Goal: Check status: Check status

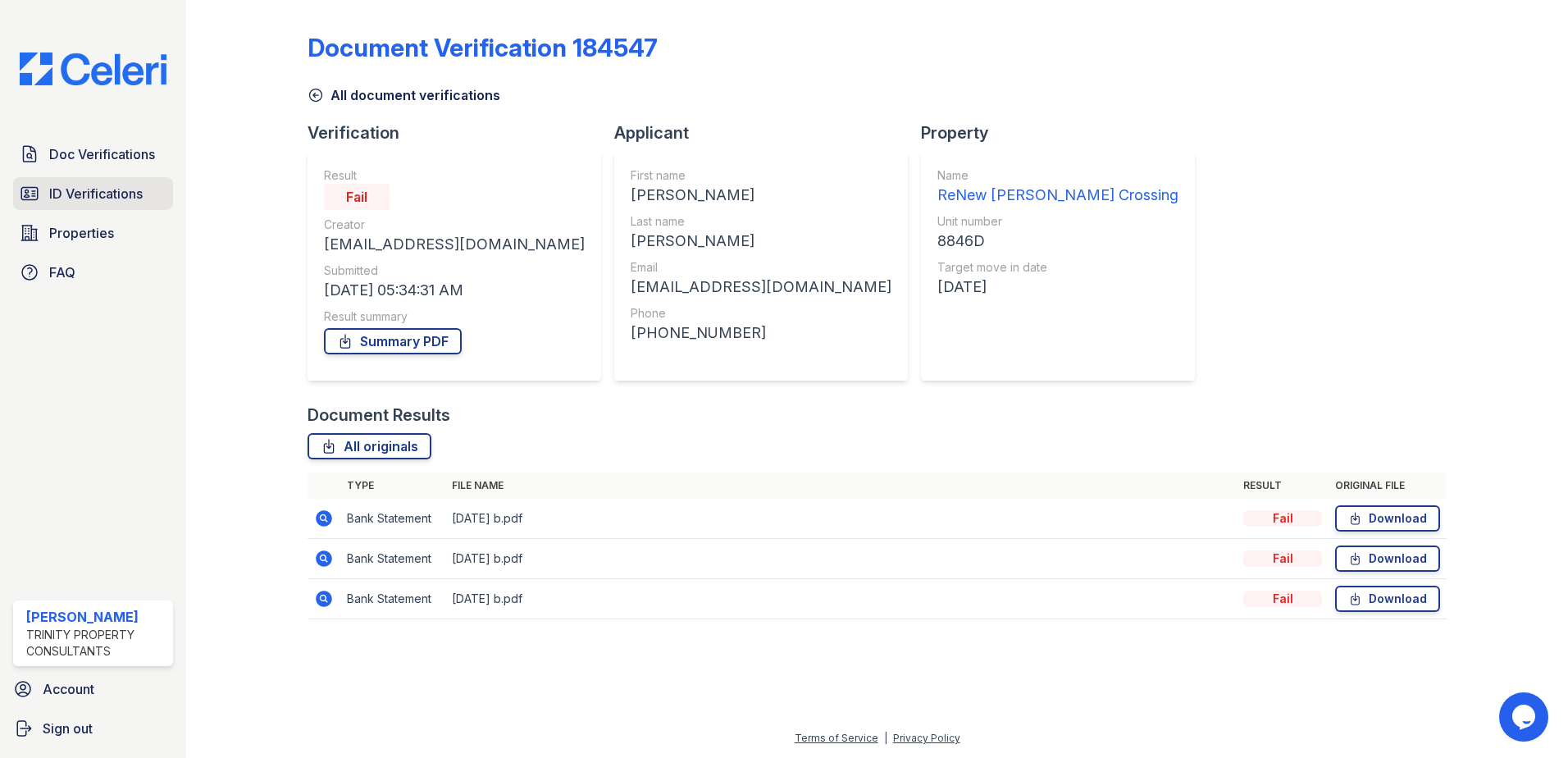
drag, startPoint x: 138, startPoint y: 189, endPoint x: 147, endPoint y: 189, distance: 9.0
click at [138, 189] on span "ID Verifications" at bounding box center [96, 193] width 94 height 20
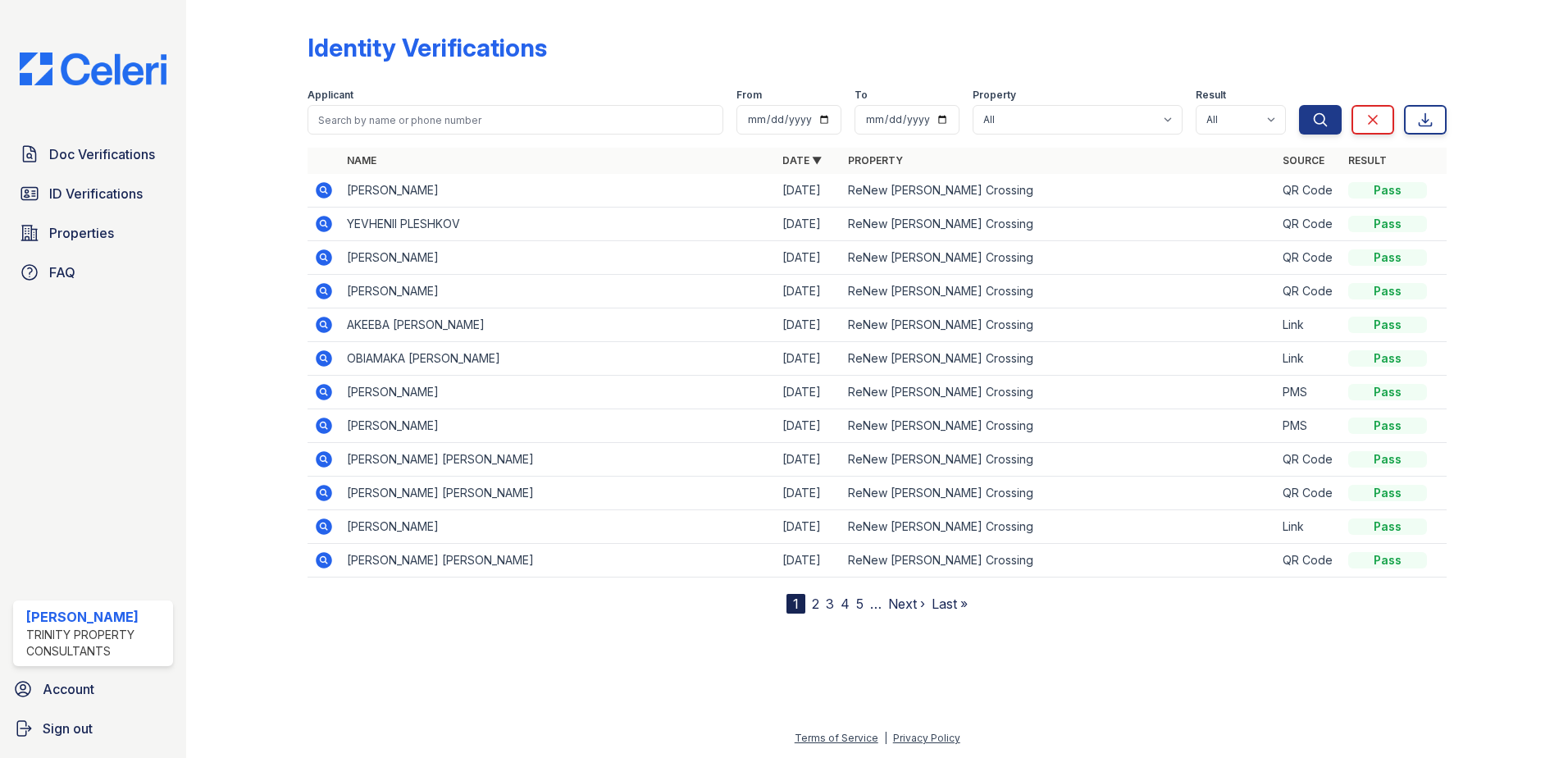
click at [327, 189] on icon at bounding box center [324, 190] width 16 height 16
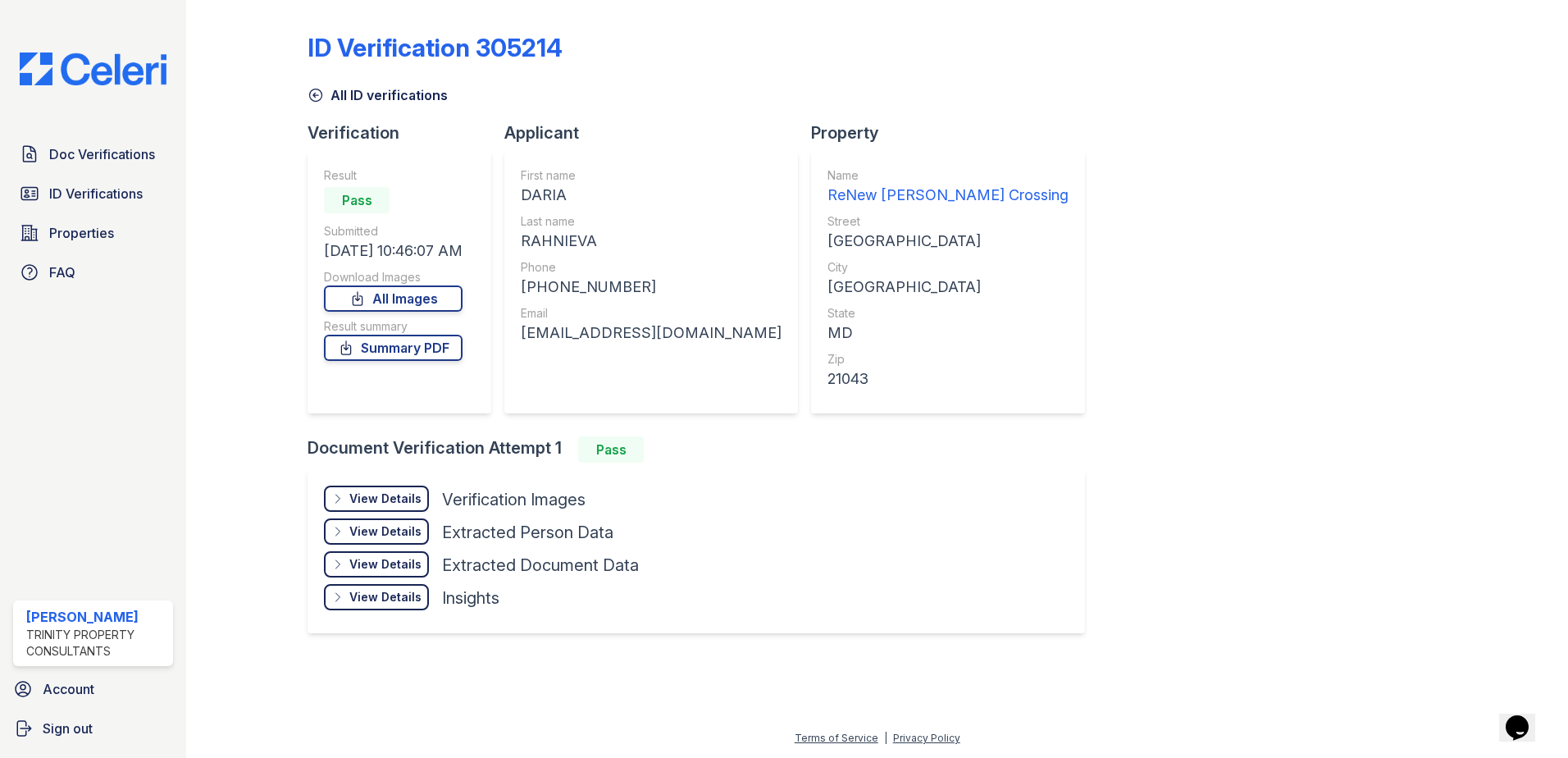
click at [415, 495] on div "View Details" at bounding box center [385, 499] width 72 height 16
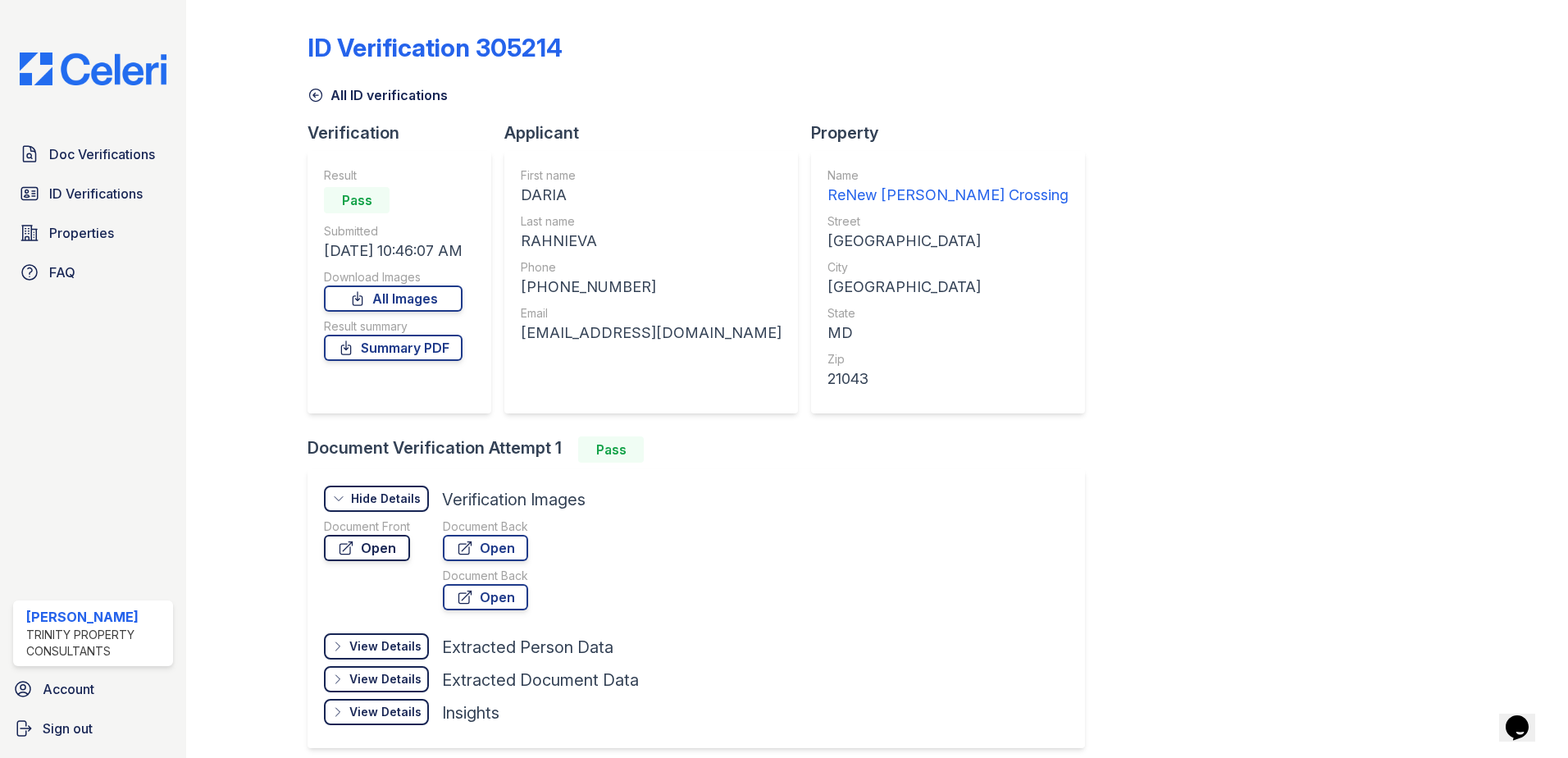
click at [388, 541] on link "Open" at bounding box center [367, 548] width 86 height 26
click at [95, 188] on span "ID Verifications" at bounding box center [96, 193] width 94 height 20
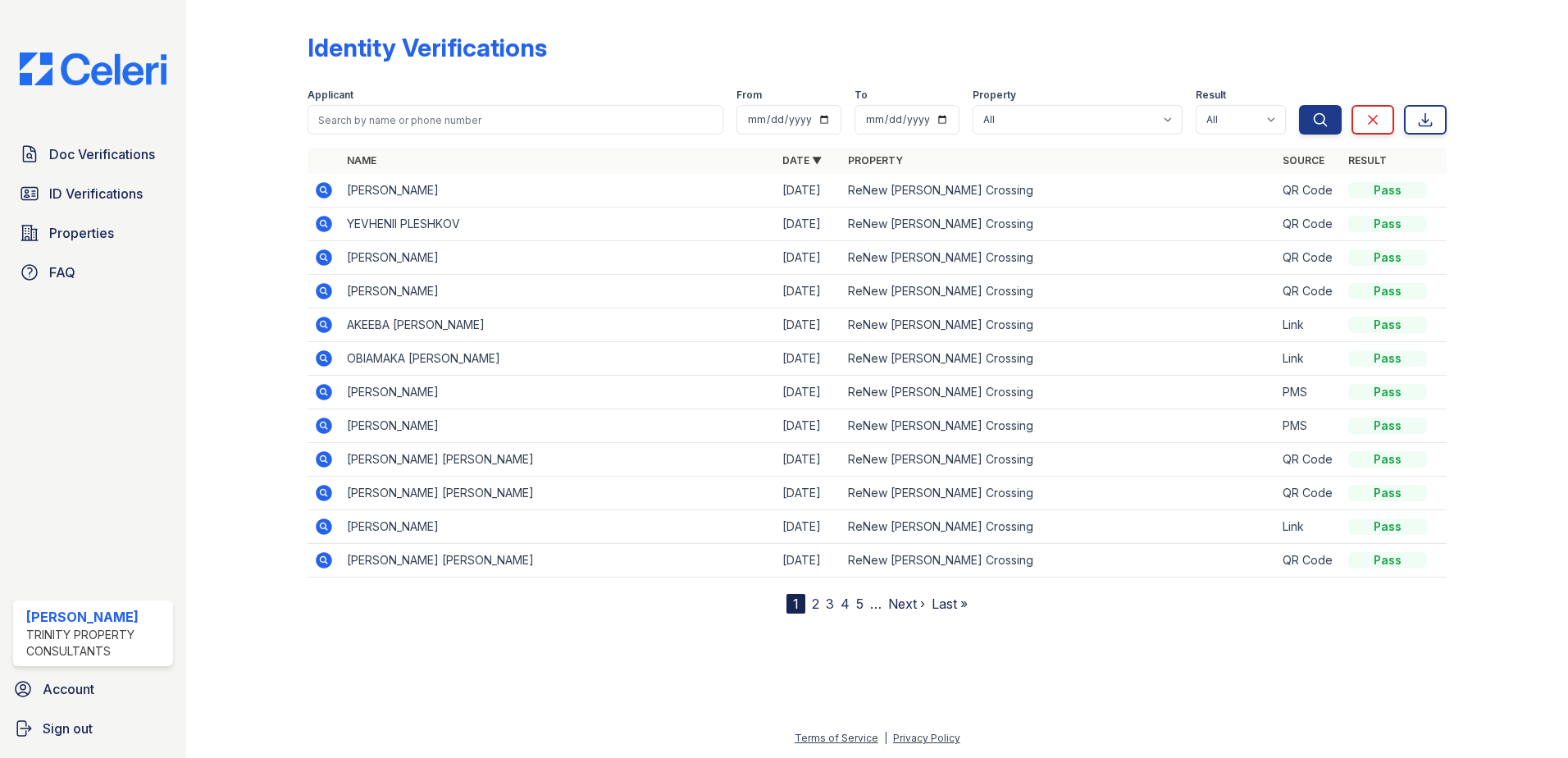
click at [325, 219] on icon at bounding box center [324, 223] width 16 height 16
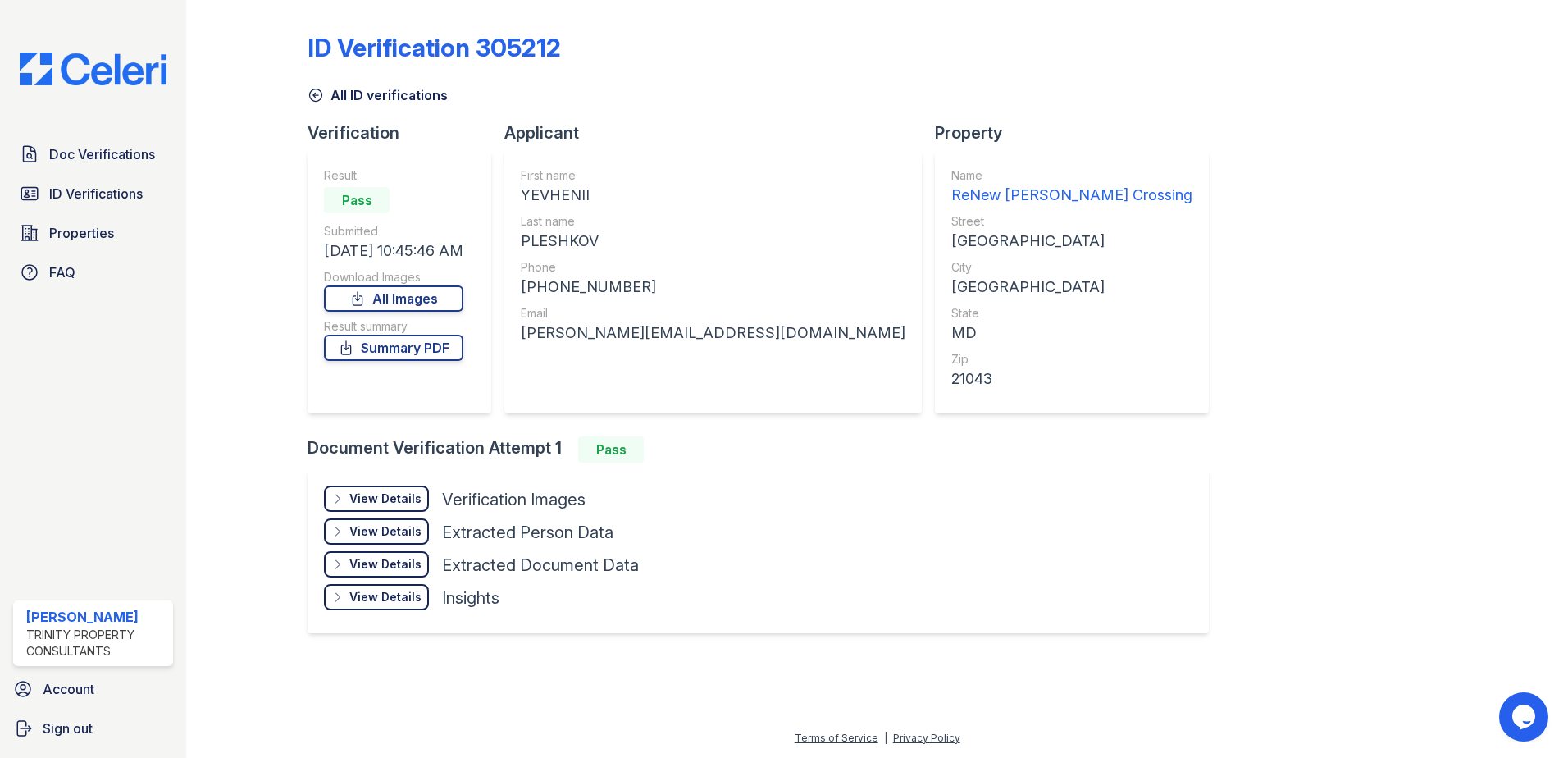
click at [401, 490] on div "View Details Details" at bounding box center [376, 499] width 105 height 26
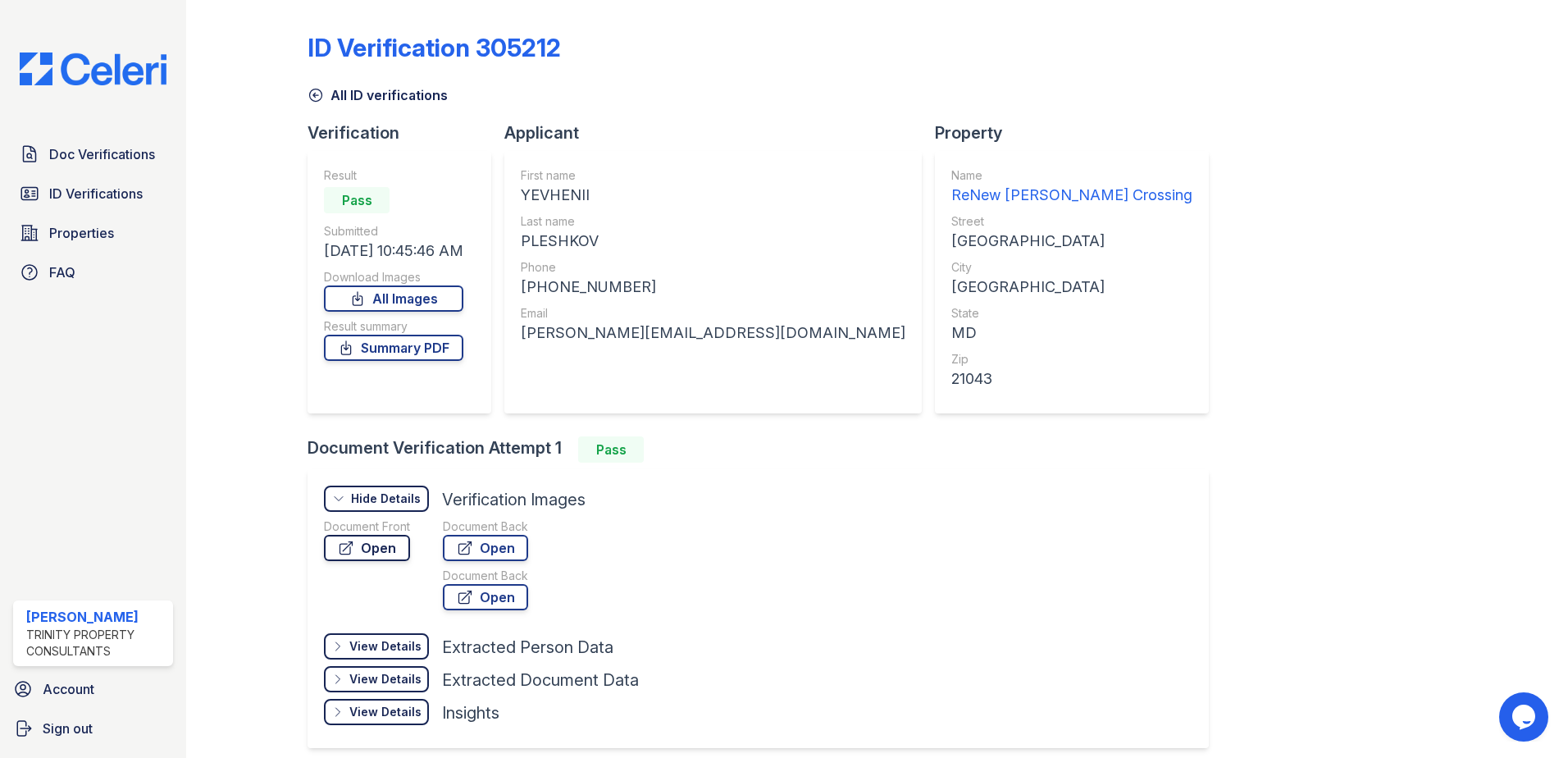
click at [381, 548] on link "Open" at bounding box center [367, 548] width 86 height 26
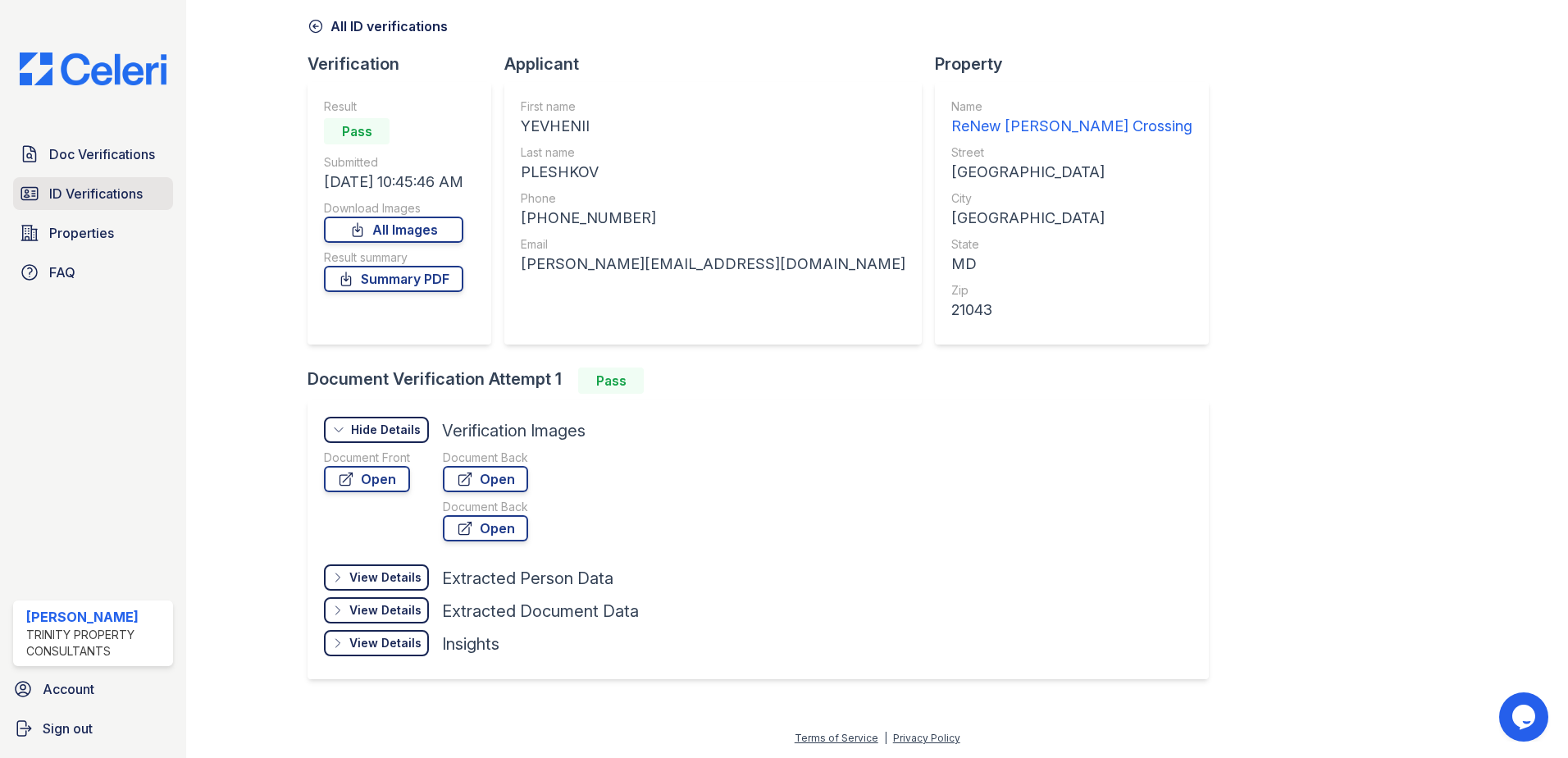
click at [135, 193] on span "ID Verifications" at bounding box center [96, 193] width 94 height 20
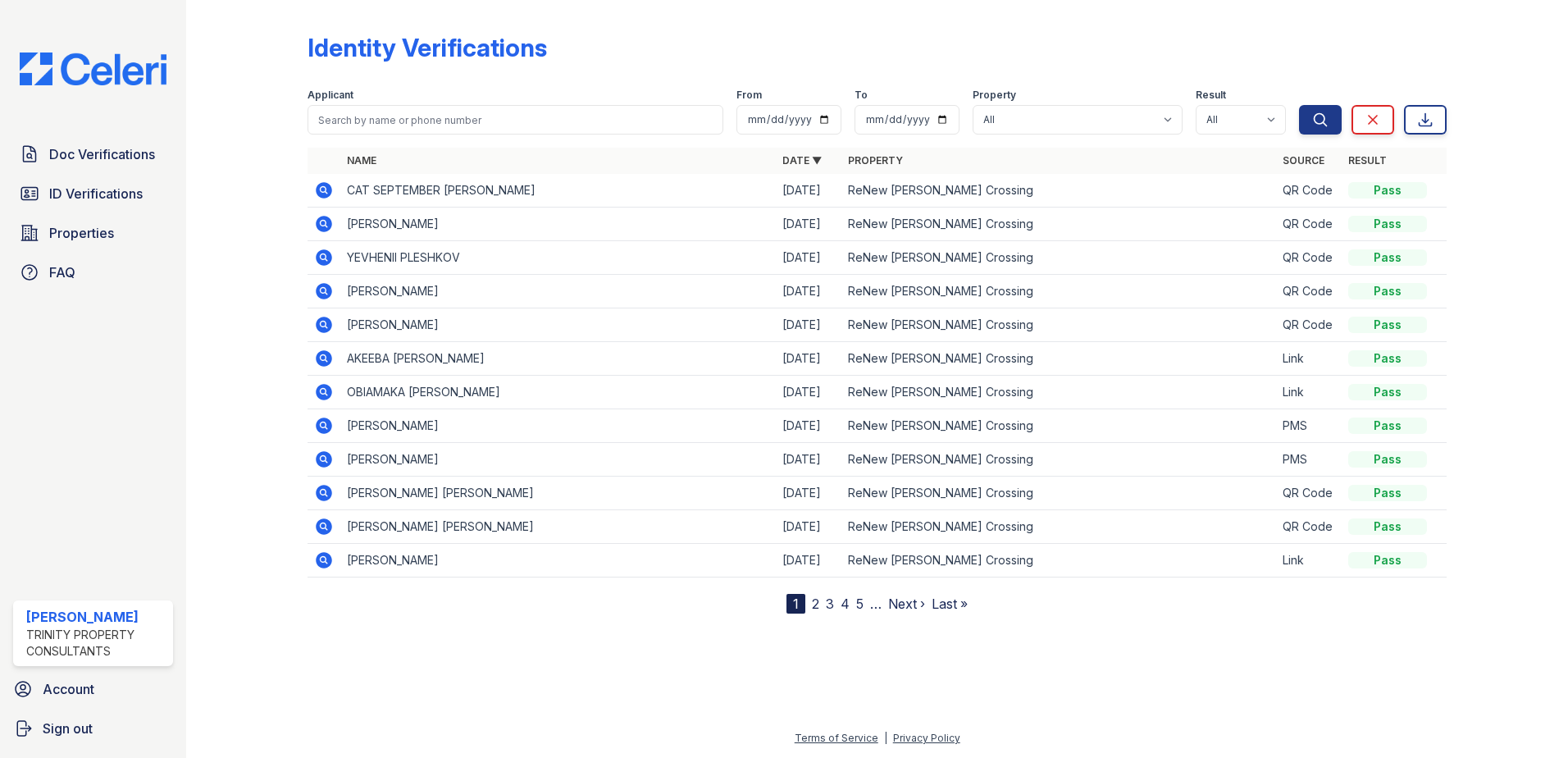
click at [318, 249] on icon at bounding box center [324, 257] width 20 height 20
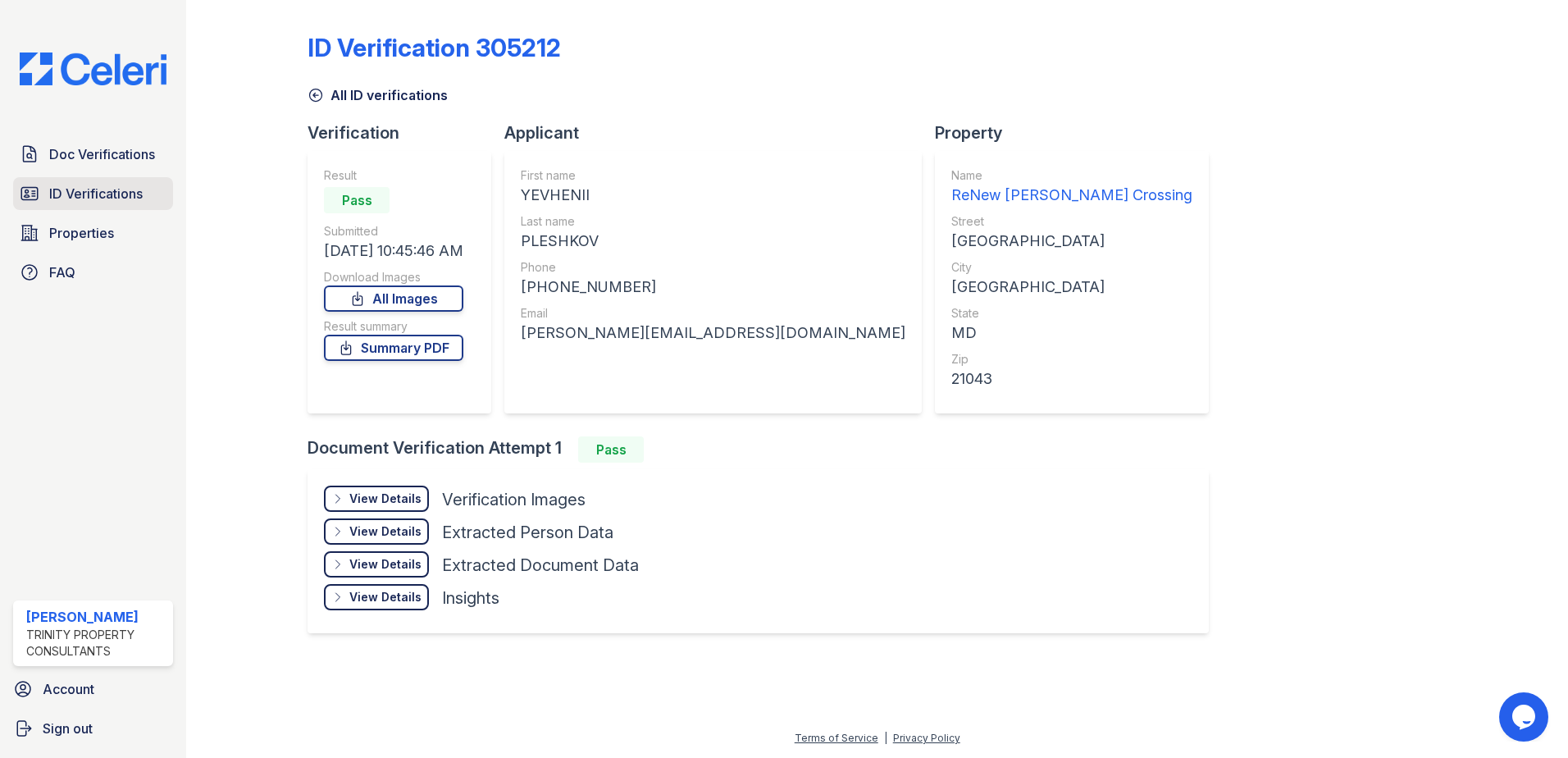
click at [104, 196] on span "ID Verifications" at bounding box center [96, 193] width 94 height 20
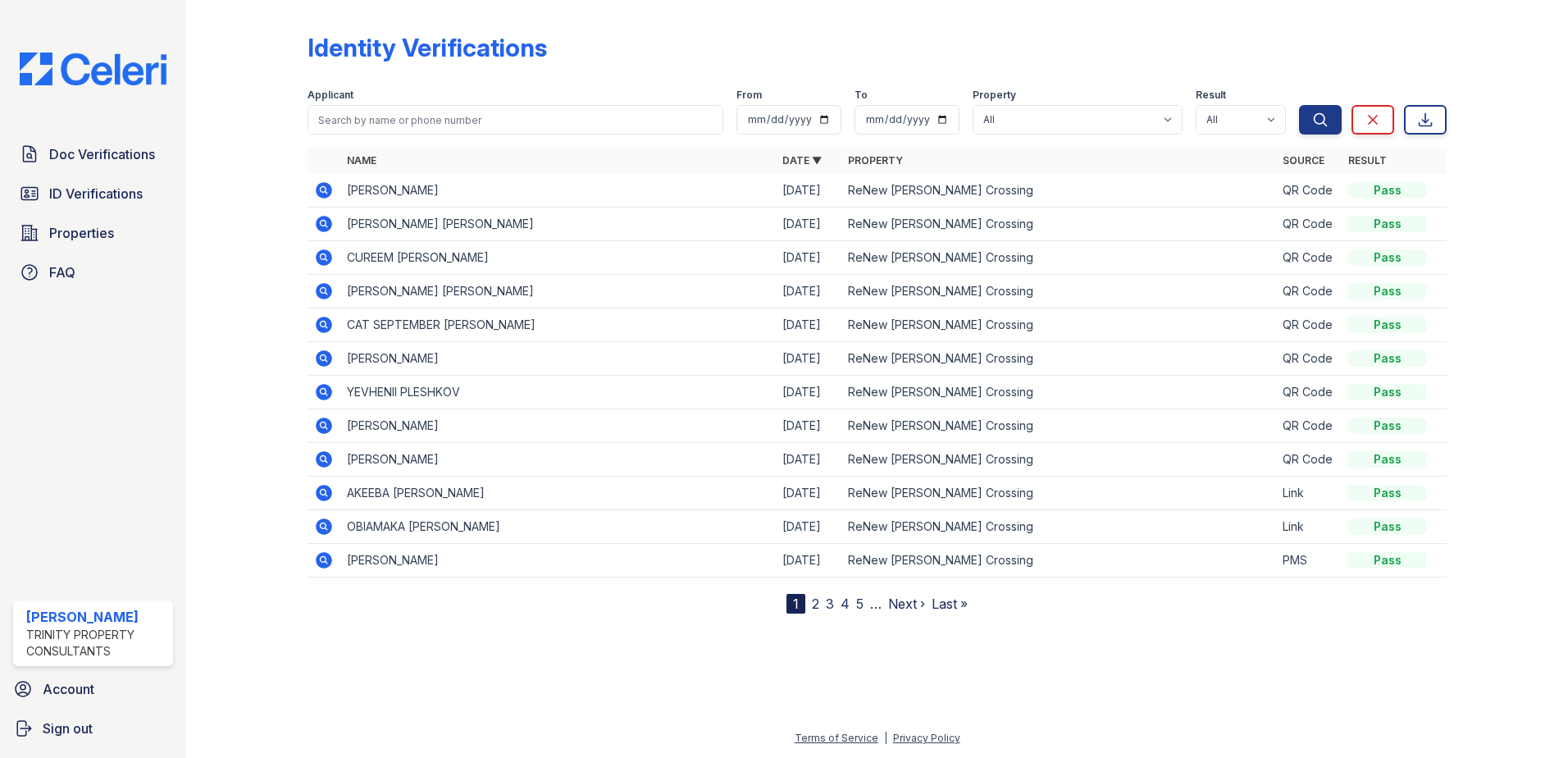
click at [334, 323] on icon at bounding box center [324, 325] width 20 height 20
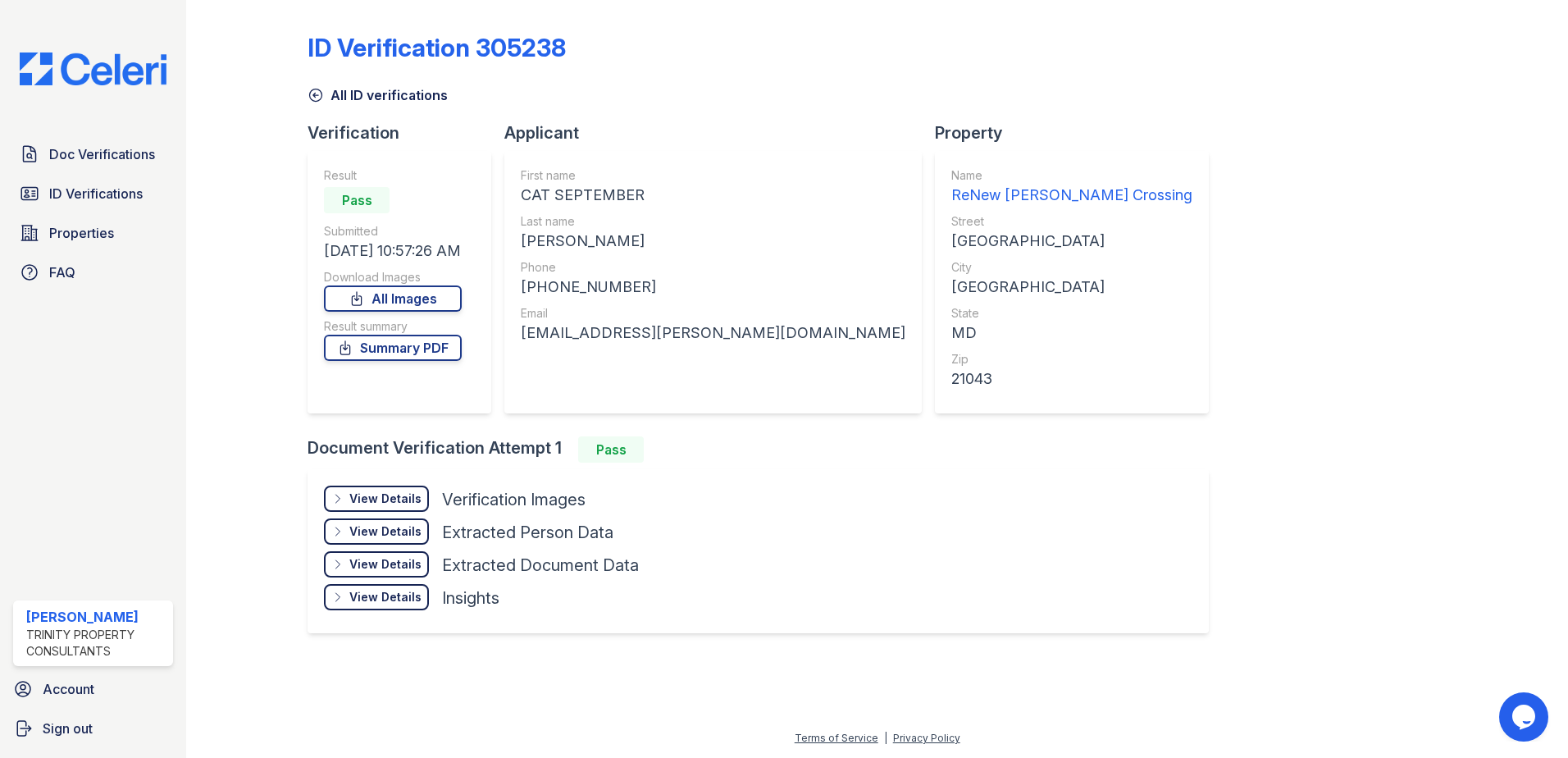
click at [411, 501] on div "View Details" at bounding box center [385, 499] width 72 height 16
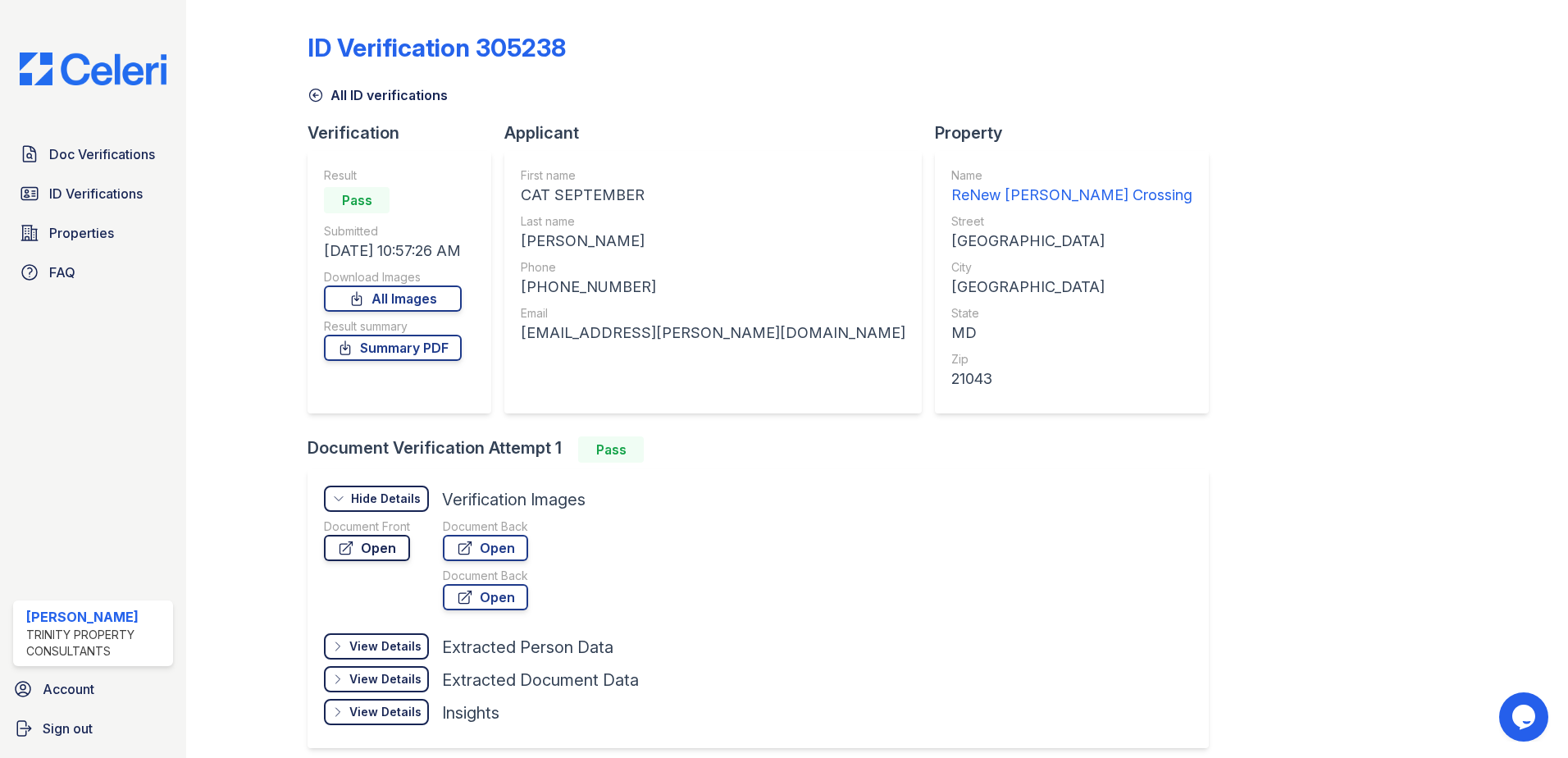
click at [393, 546] on link "Open" at bounding box center [367, 548] width 86 height 26
click at [115, 197] on span "ID Verifications" at bounding box center [96, 193] width 94 height 20
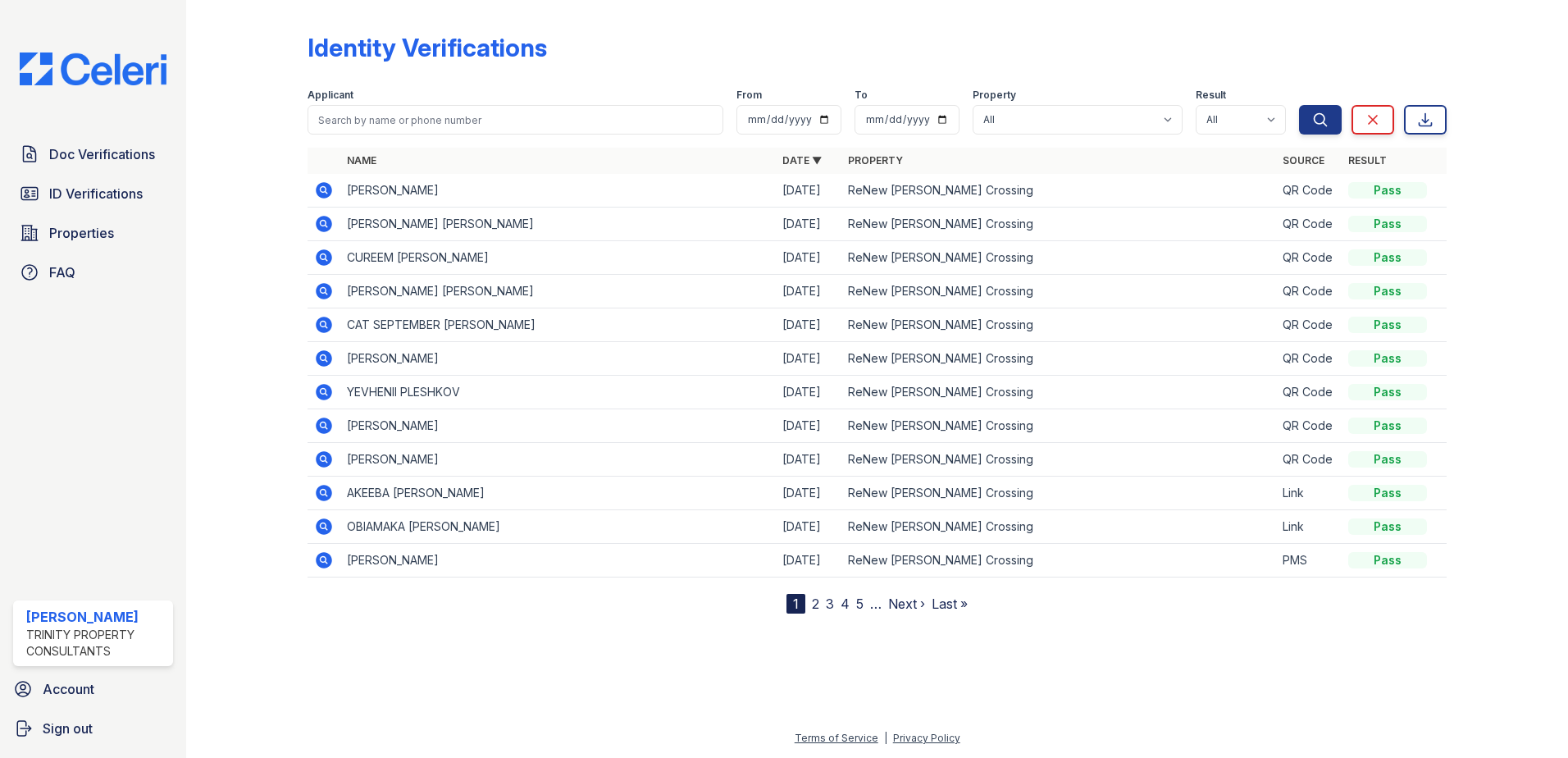
click at [325, 186] on icon at bounding box center [324, 190] width 16 height 16
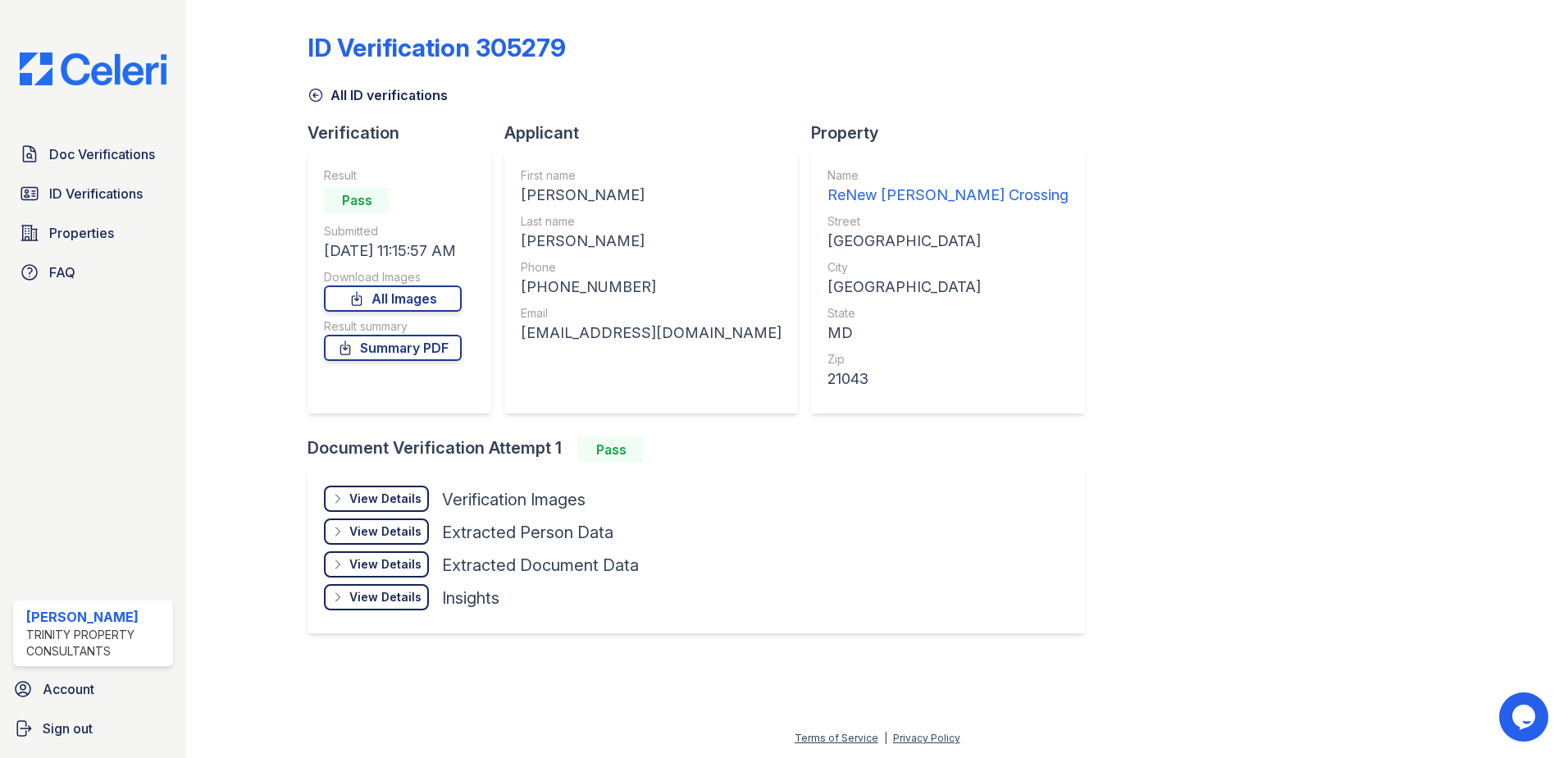
click at [385, 492] on div "View Details" at bounding box center [385, 499] width 72 height 16
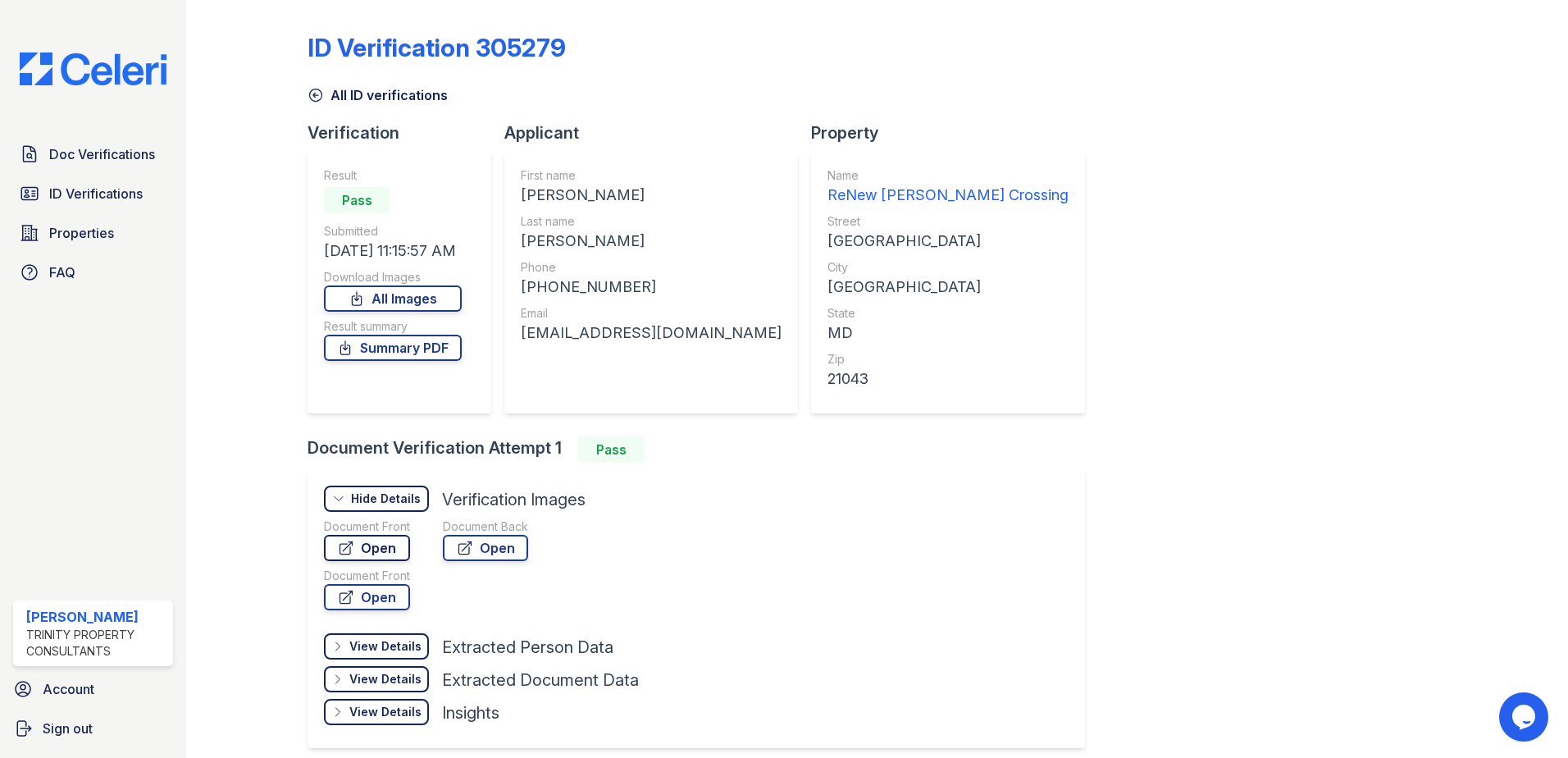
click at [384, 552] on link "Open" at bounding box center [367, 548] width 86 height 26
click at [76, 197] on span "ID Verifications" at bounding box center [96, 193] width 94 height 20
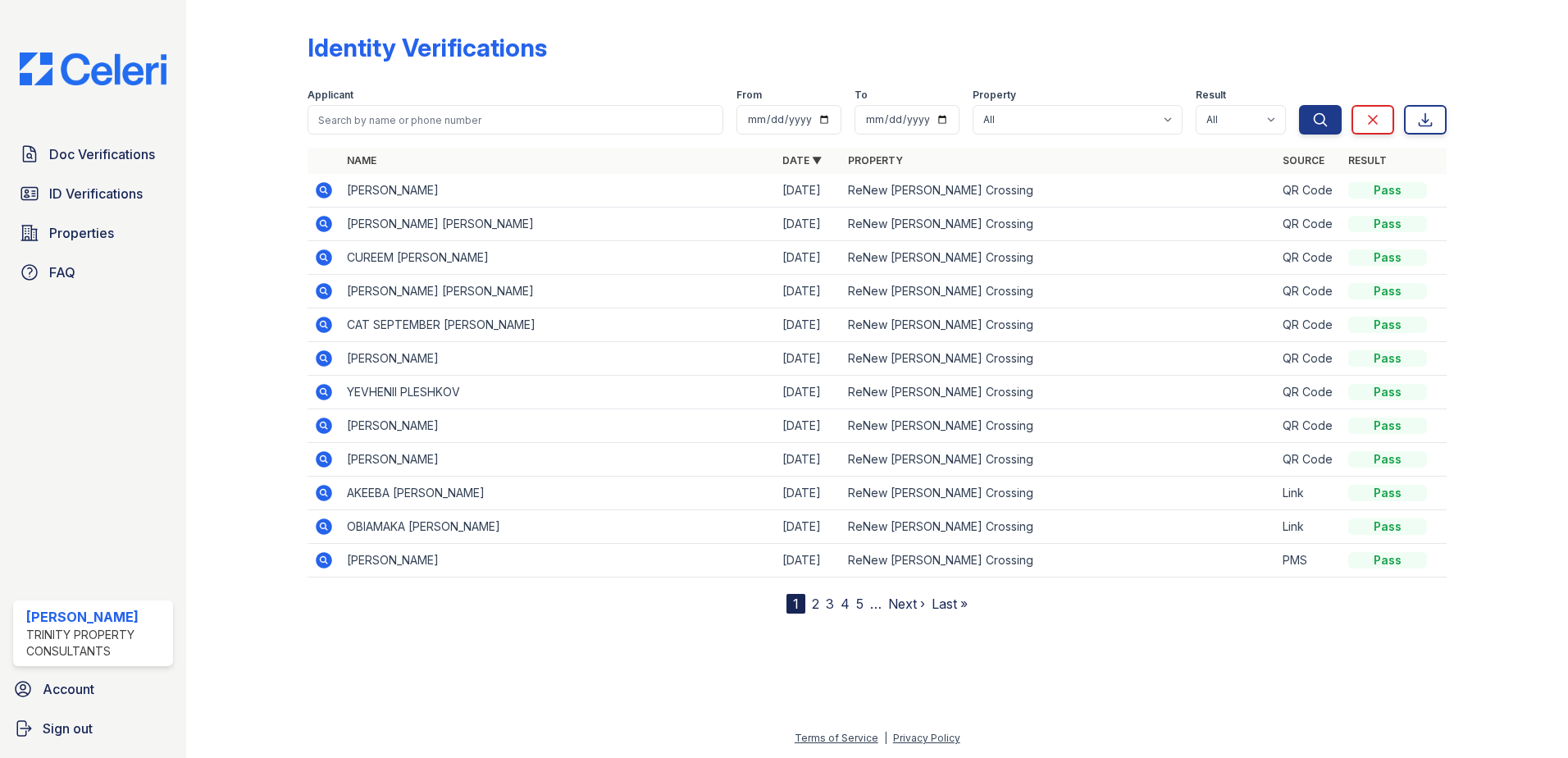
click at [325, 219] on icon at bounding box center [324, 223] width 16 height 16
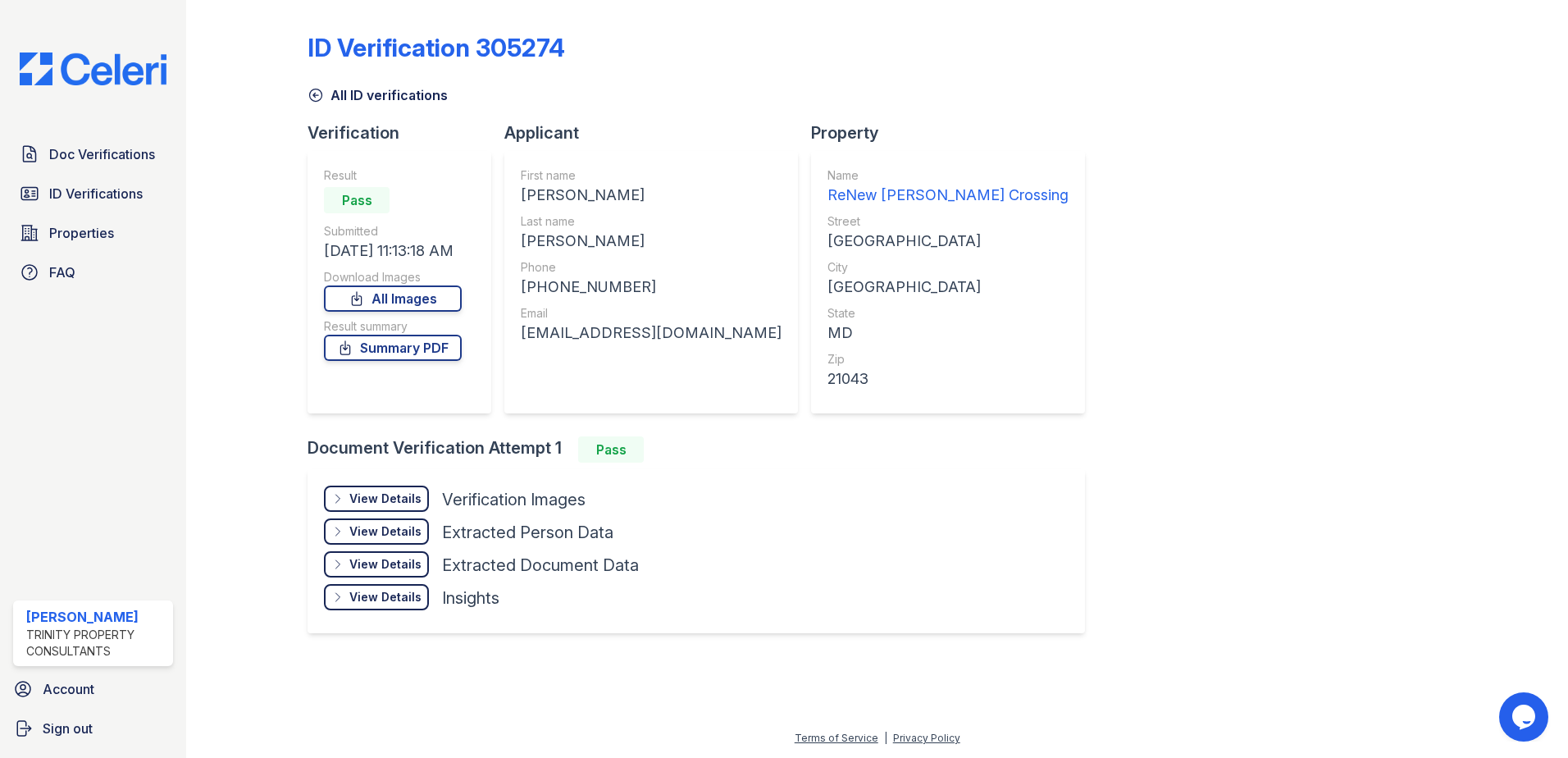
click at [405, 491] on div "View Details" at bounding box center [385, 499] width 72 height 16
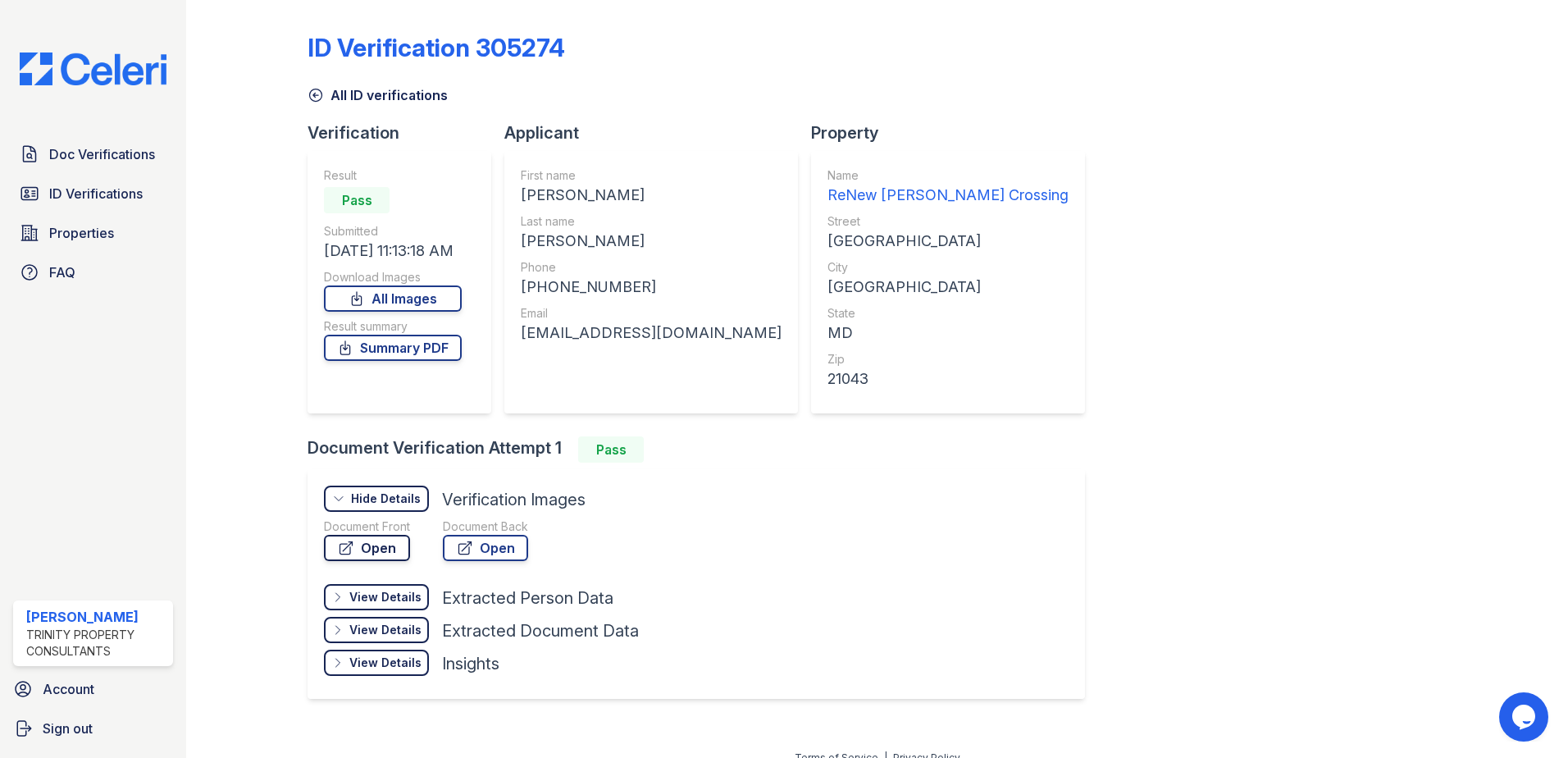
click at [370, 547] on link "Open" at bounding box center [367, 548] width 86 height 26
